Goal: Information Seeking & Learning: Learn about a topic

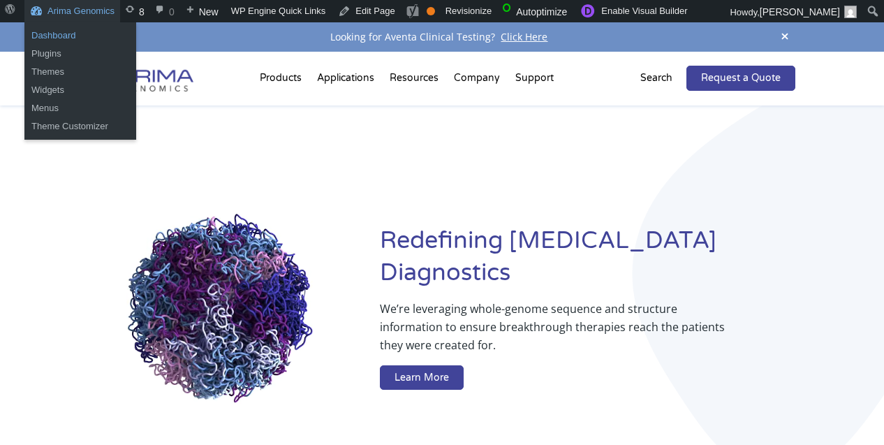
click at [70, 29] on link "Dashboard" at bounding box center [80, 36] width 112 height 18
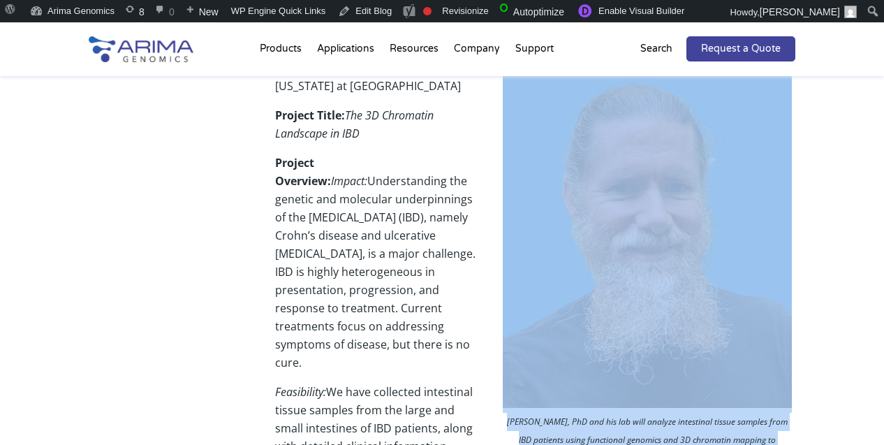
scroll to position [509, 0]
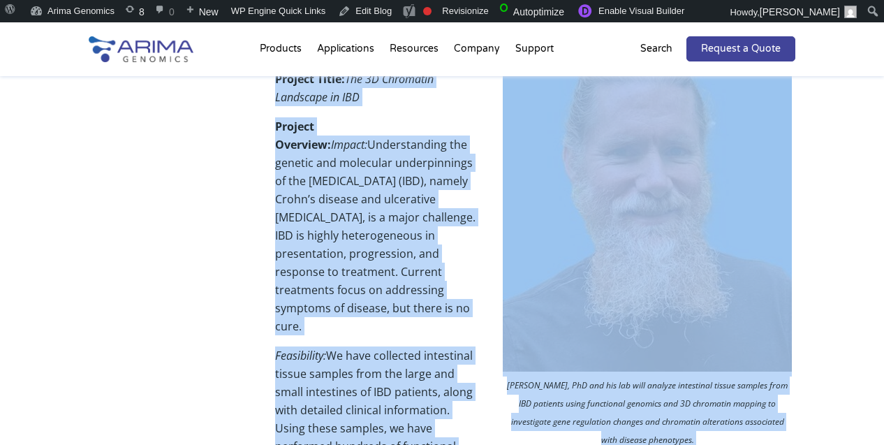
drag, startPoint x: 279, startPoint y: 176, endPoint x: 542, endPoint y: 445, distance: 376.1
click at [438, 196] on p "Project Overview: Impact: Understanding the genetic and molecular underpinnings…" at bounding box center [535, 231] width 521 height 229
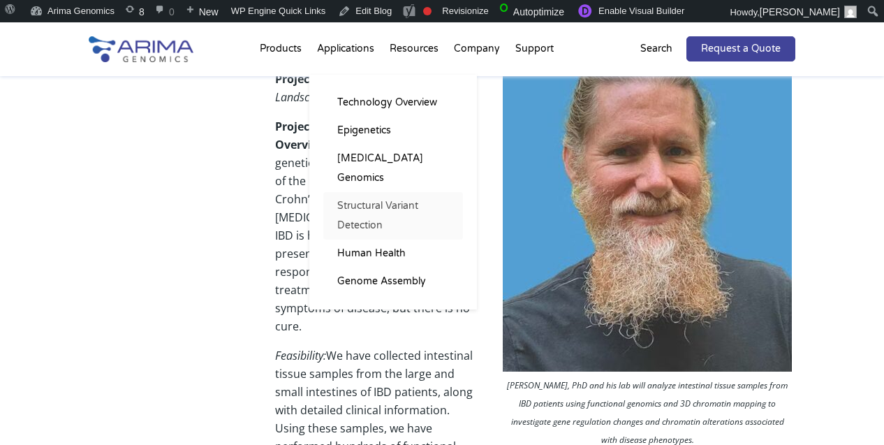
scroll to position [0, 0]
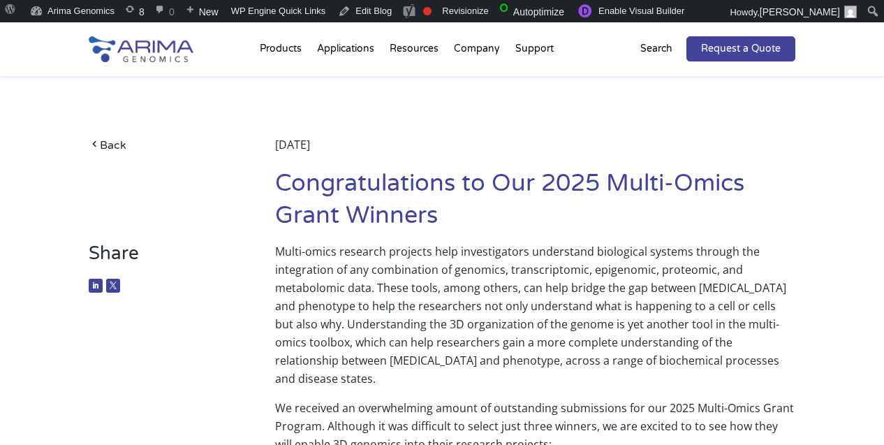
click at [369, 211] on h1 "Congratulations to Our 2025 Multi-Omics Grant Winners" at bounding box center [535, 205] width 521 height 75
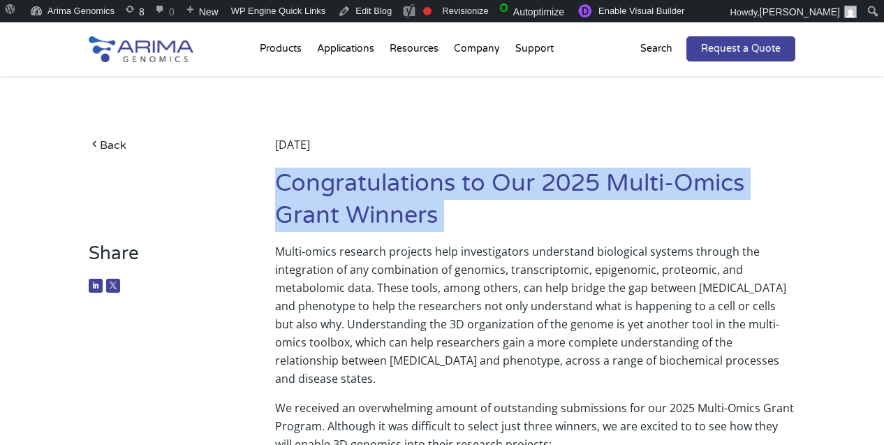
click at [369, 211] on h1 "Congratulations to Our 2025 Multi-Omics Grant Winners" at bounding box center [535, 205] width 521 height 75
copy article "Congratulations to Our 2025 Multi-Omics Grant Winners"
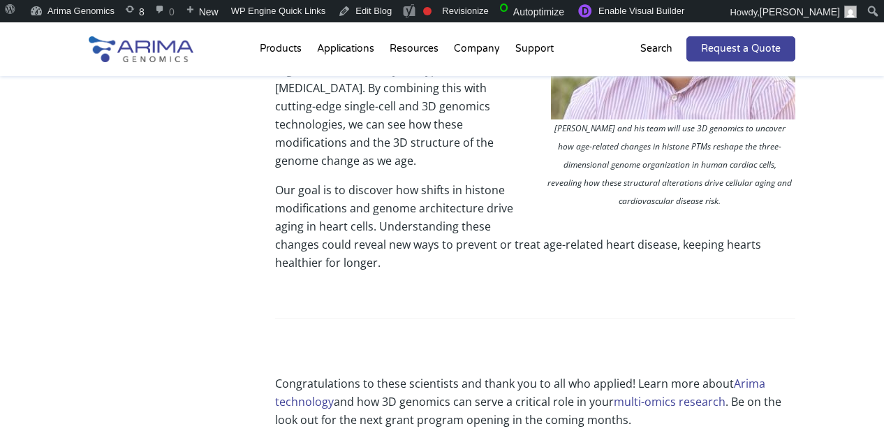
scroll to position [1987, 0]
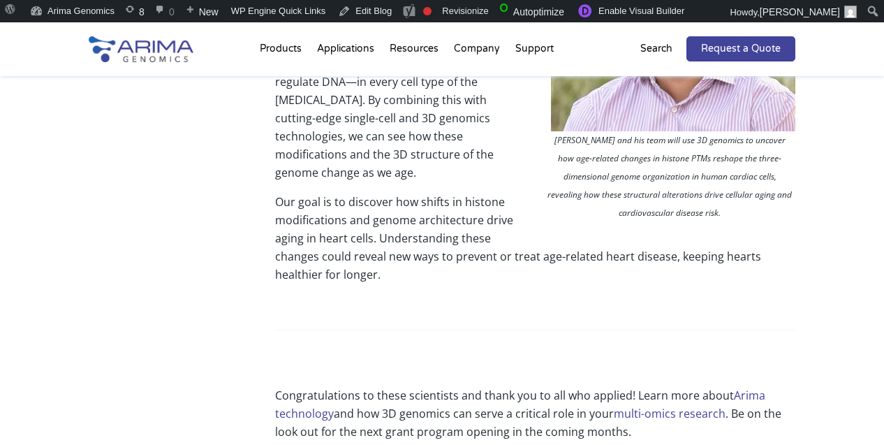
click at [743, 387] on link "Arima technology" at bounding box center [520, 404] width 490 height 34
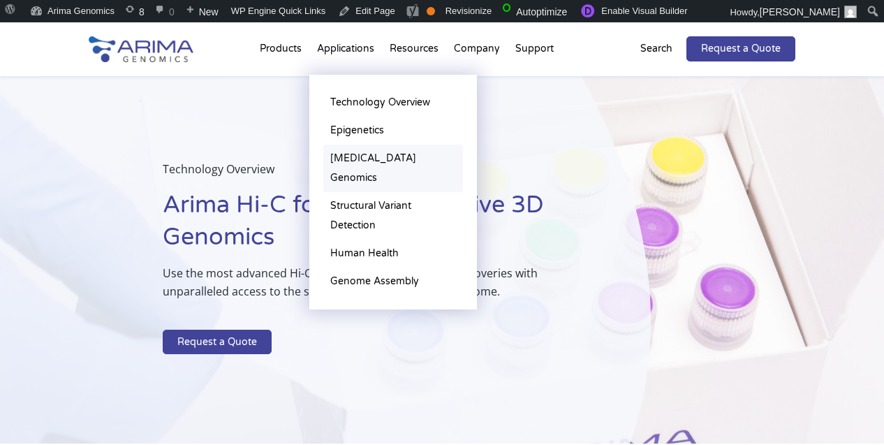
click at [371, 154] on link "[MEDICAL_DATA] Genomics" at bounding box center [393, 167] width 140 height 47
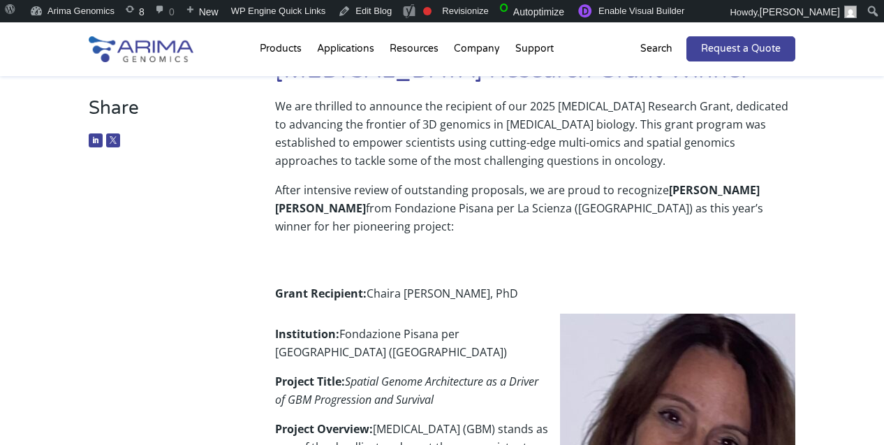
scroll to position [139, 0]
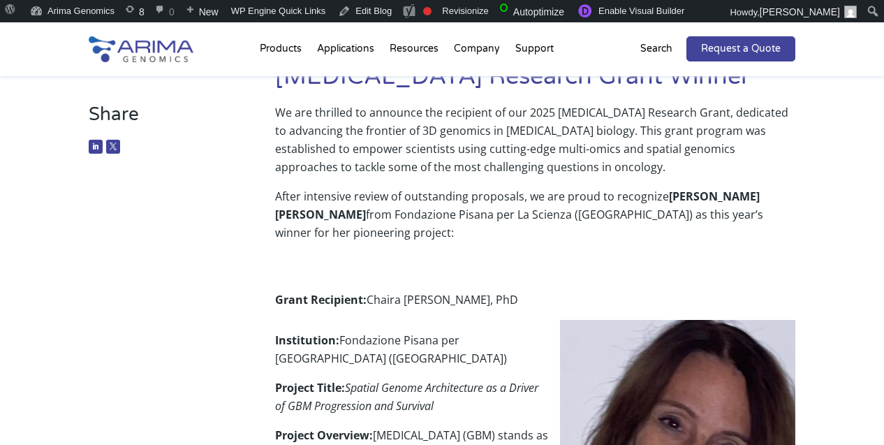
click at [474, 261] on p at bounding box center [535, 262] width 521 height 18
click at [368, 21] on link "Edit Blog" at bounding box center [364, 11] width 65 height 22
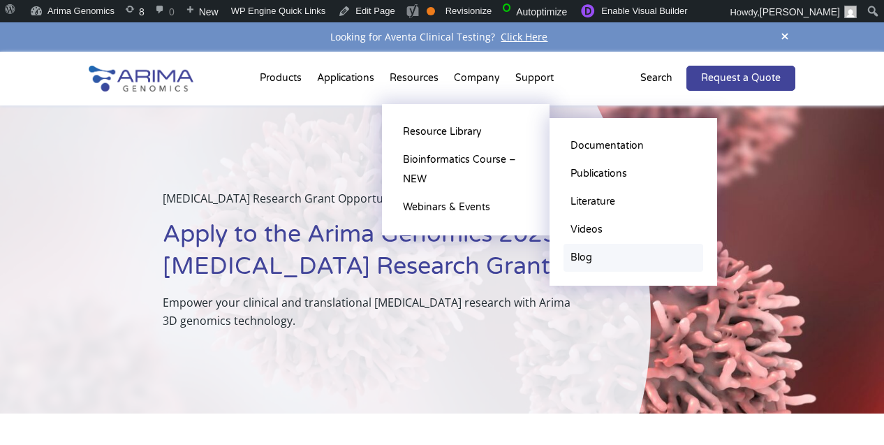
click at [588, 253] on link "Blog" at bounding box center [633, 258] width 140 height 28
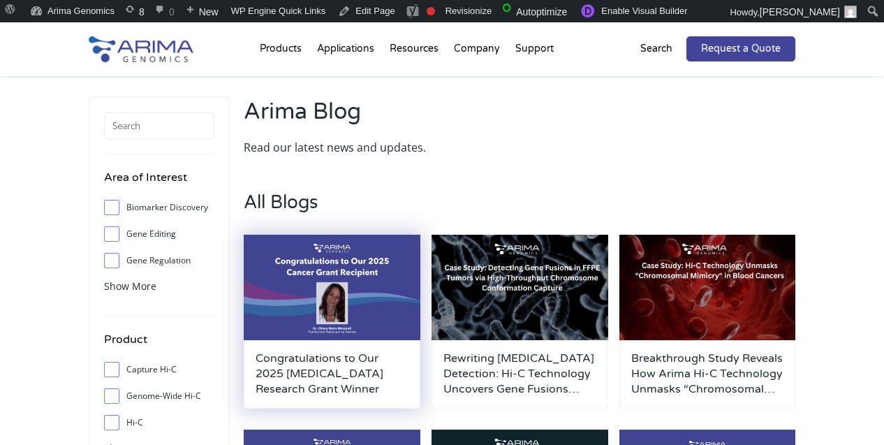
click at [371, 272] on img at bounding box center [332, 288] width 177 height 106
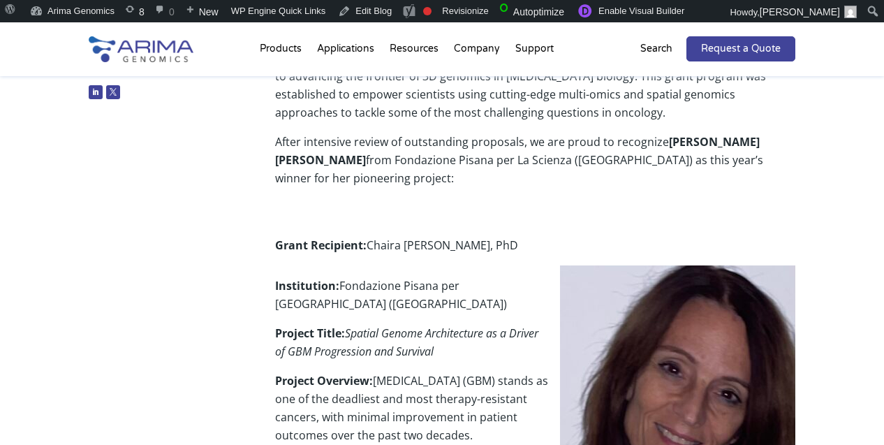
scroll to position [198, 0]
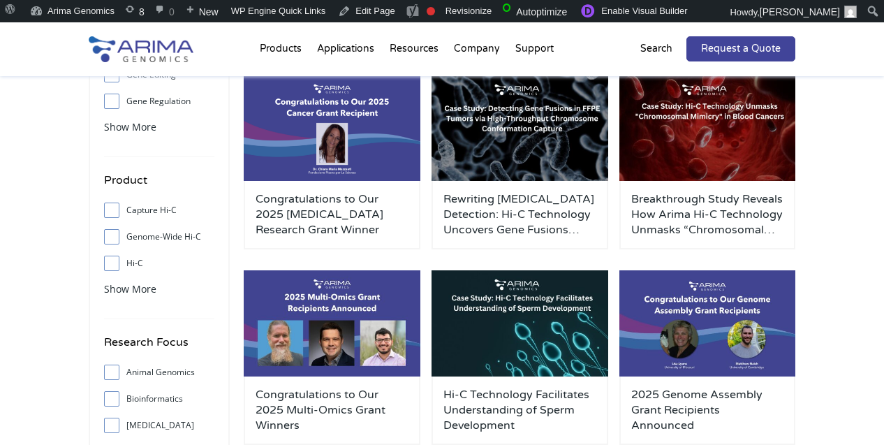
scroll to position [201, 0]
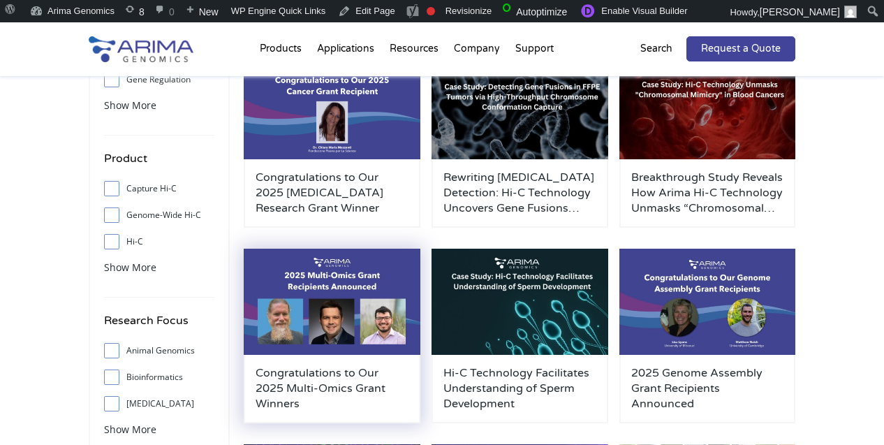
click at [362, 308] on img at bounding box center [332, 302] width 177 height 106
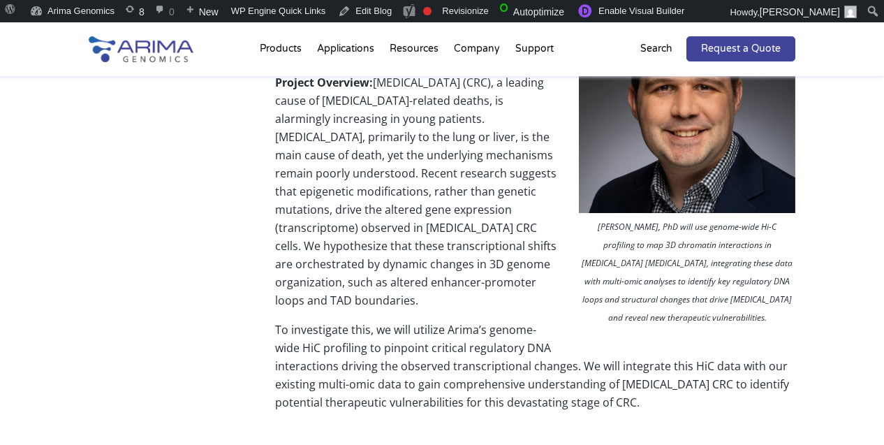
scroll to position [1298, 0]
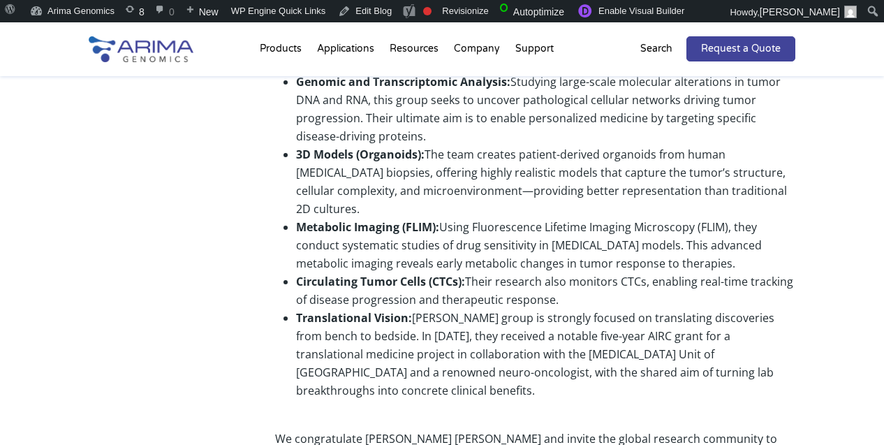
scroll to position [1260, 0]
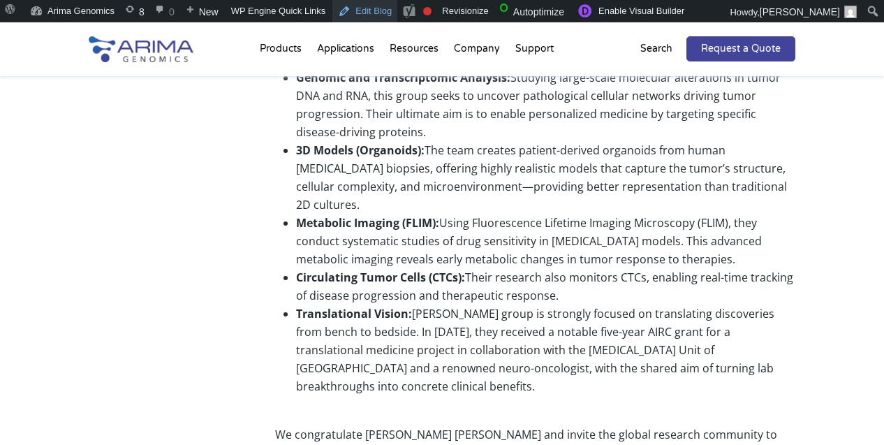
click at [347, 12] on link "Edit Blog" at bounding box center [364, 11] width 65 height 22
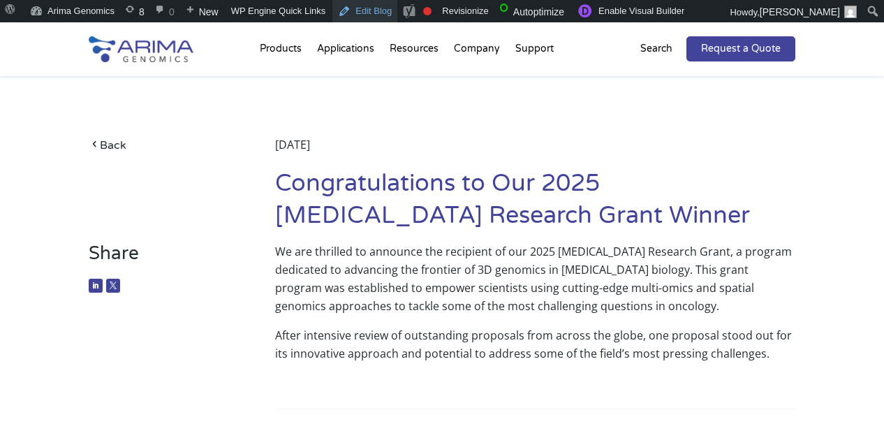
click at [362, 10] on link "Edit Blog" at bounding box center [364, 11] width 65 height 22
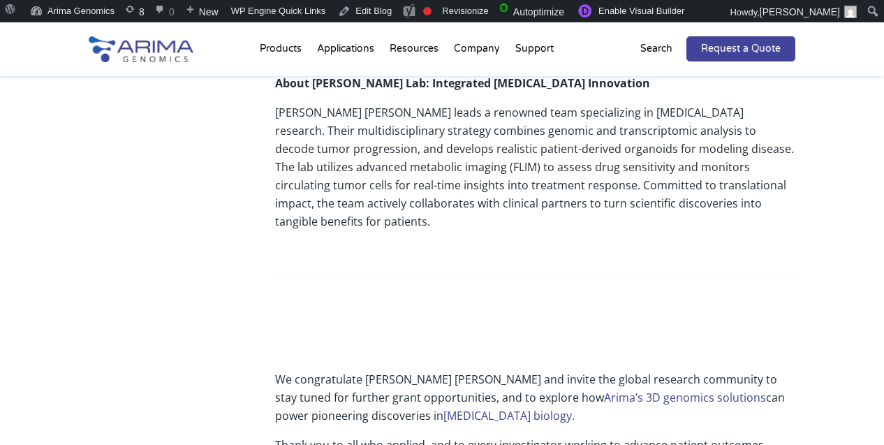
scroll to position [1238, 0]
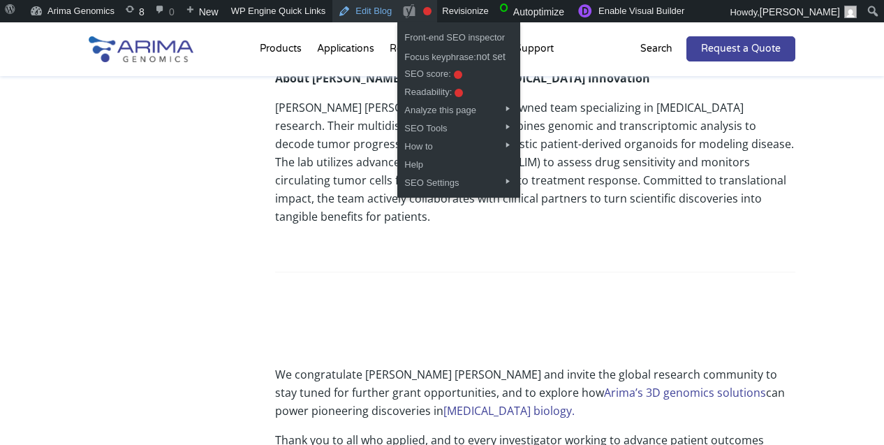
click at [390, 17] on link "Edit Blog" at bounding box center [364, 11] width 65 height 22
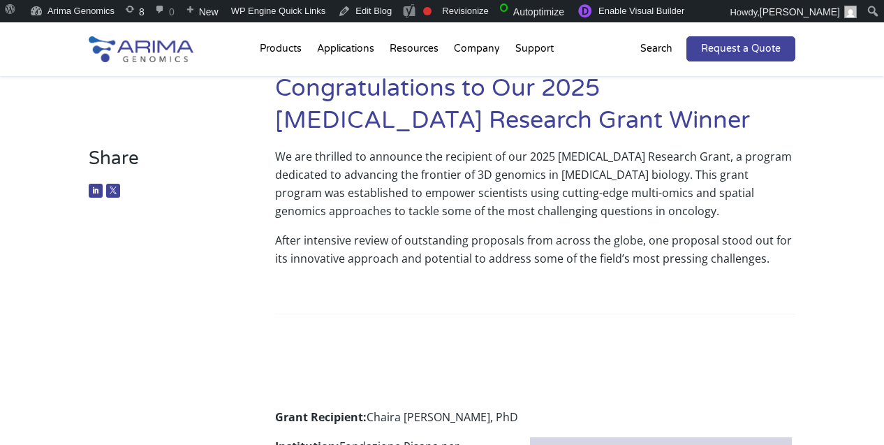
click at [477, 198] on p "We are thrilled to announce the recipient of our 2025 [MEDICAL_DATA] Research G…" at bounding box center [535, 189] width 521 height 84
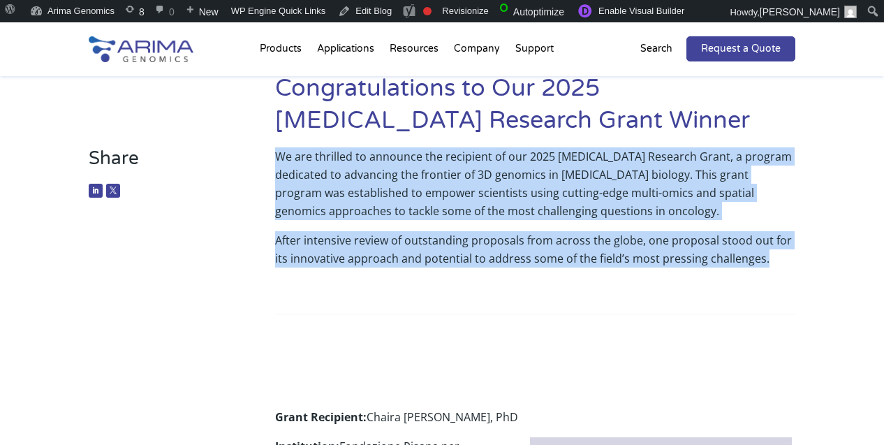
drag, startPoint x: 277, startPoint y: 156, endPoint x: 761, endPoint y: 266, distance: 496.2
click at [761, 266] on div "We are thrilled to announce the recipient of our 2025 Cancer Research Grant, a …" at bounding box center [535, 267] width 521 height 241
copy div "We are thrilled to announce the recipient of our 2025 Cancer Research Grant, a …"
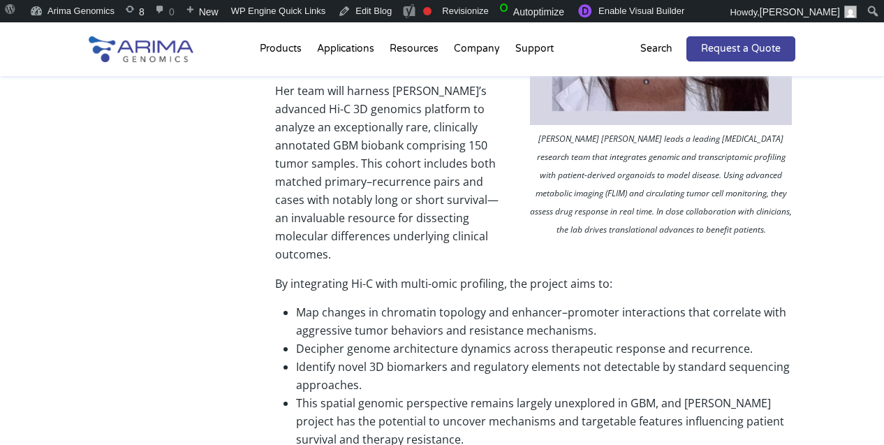
scroll to position [771, 0]
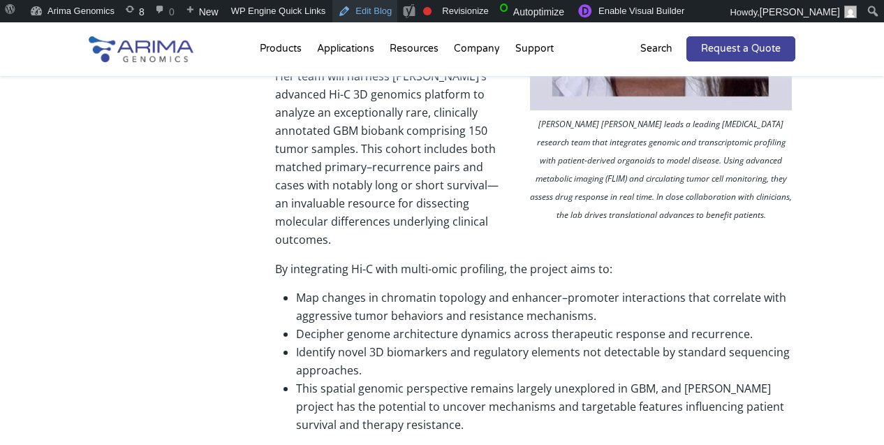
click at [357, 10] on link "Edit Blog" at bounding box center [364, 11] width 65 height 22
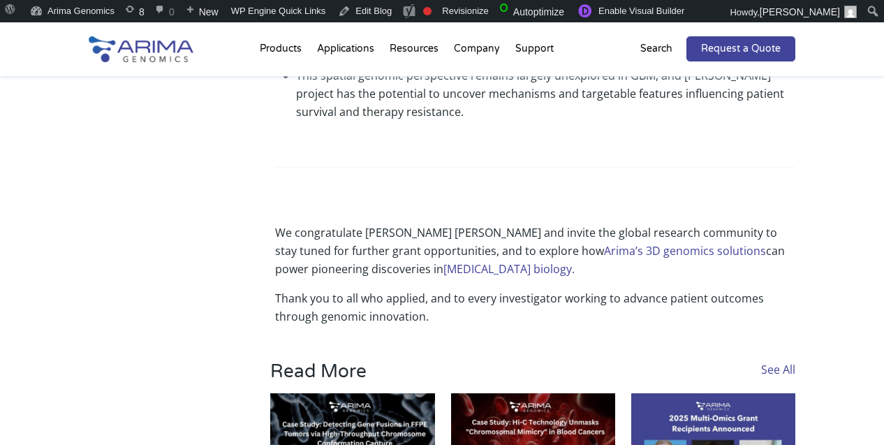
scroll to position [1079, 0]
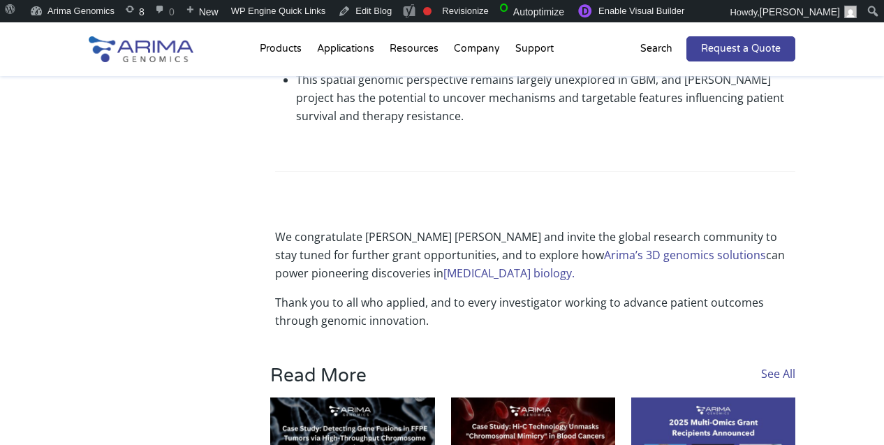
click at [403, 293] on p "Thank you to all who applied, and to every investigator working to advance pati…" at bounding box center [535, 311] width 521 height 36
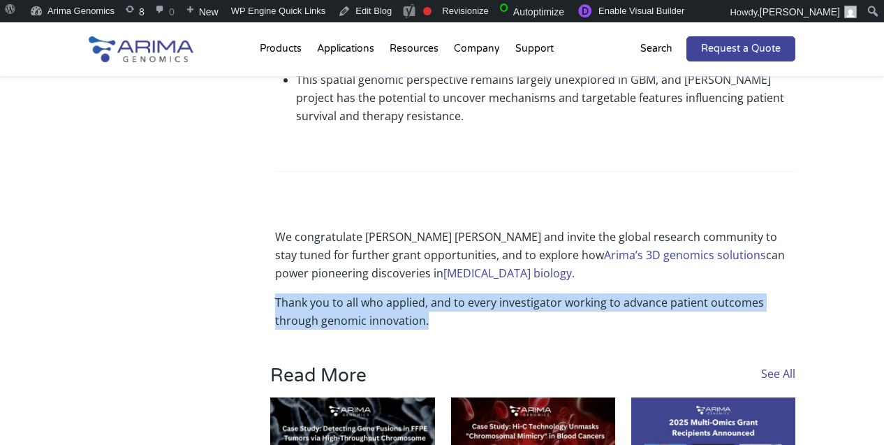
click at [403, 293] on p "Thank you to all who applied, and to every investigator working to advance pati…" at bounding box center [535, 311] width 521 height 36
copy p "Thank you to all who applied, and to every investigator working to advance pati…"
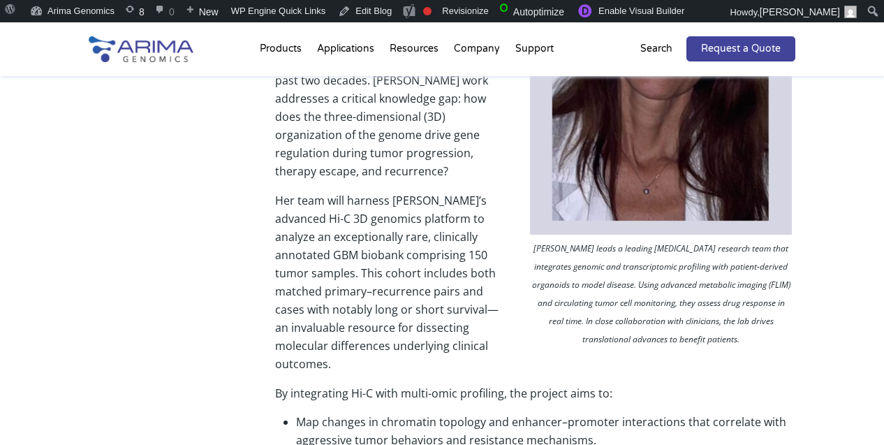
scroll to position [627, 0]
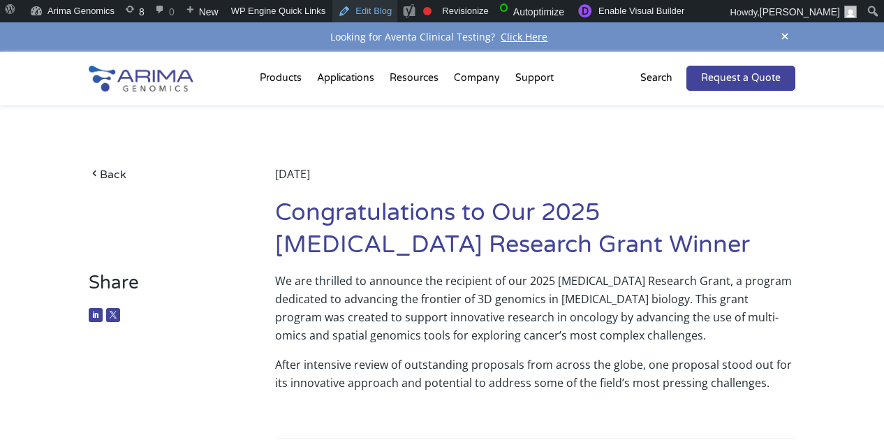
click at [387, 15] on link "Edit Blog" at bounding box center [364, 11] width 65 height 22
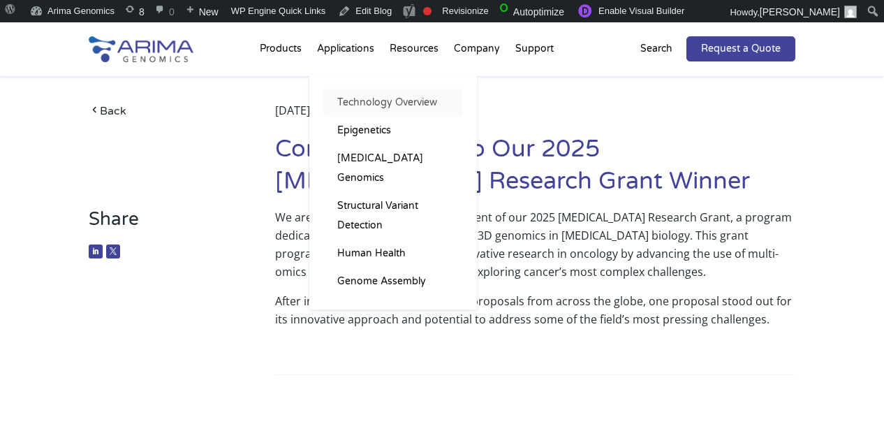
scroll to position [56, 0]
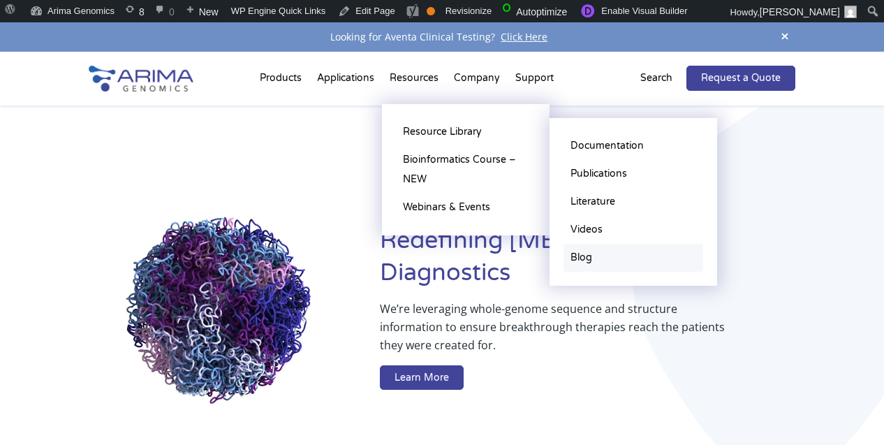
click at [589, 264] on link "Blog" at bounding box center [633, 258] width 140 height 28
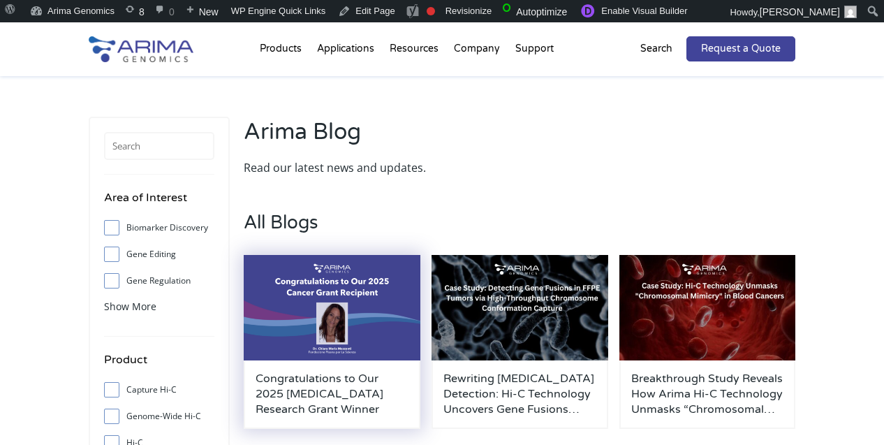
click at [338, 304] on img at bounding box center [332, 308] width 177 height 106
